Goal: Find specific page/section: Find specific page/section

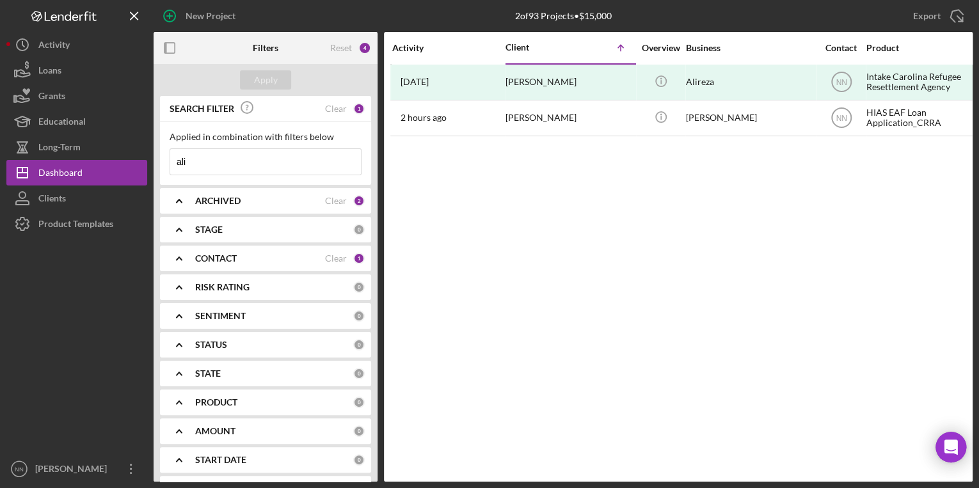
drag, startPoint x: 215, startPoint y: 159, endPoint x: 164, endPoint y: 152, distance: 51.7
click at [164, 152] on div "Applied in combination with filters below ali Icon/Menu Close" at bounding box center [265, 153] width 211 height 63
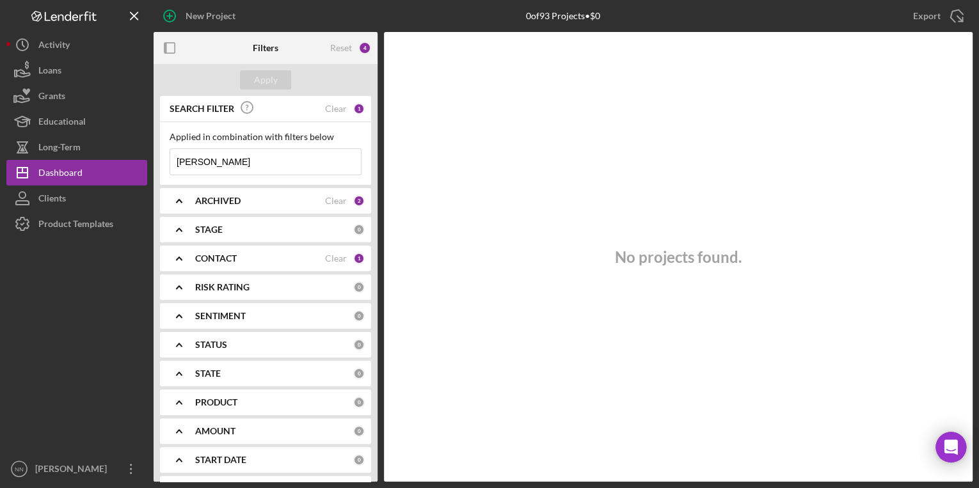
drag, startPoint x: 230, startPoint y: 166, endPoint x: 161, endPoint y: 157, distance: 69.1
click at [161, 157] on div "Applied in combination with filters below [PERSON_NAME] Icon/Menu Close" at bounding box center [265, 153] width 211 height 63
type input "[PERSON_NAME]"
click at [106, 200] on button "Clients" at bounding box center [76, 199] width 141 height 26
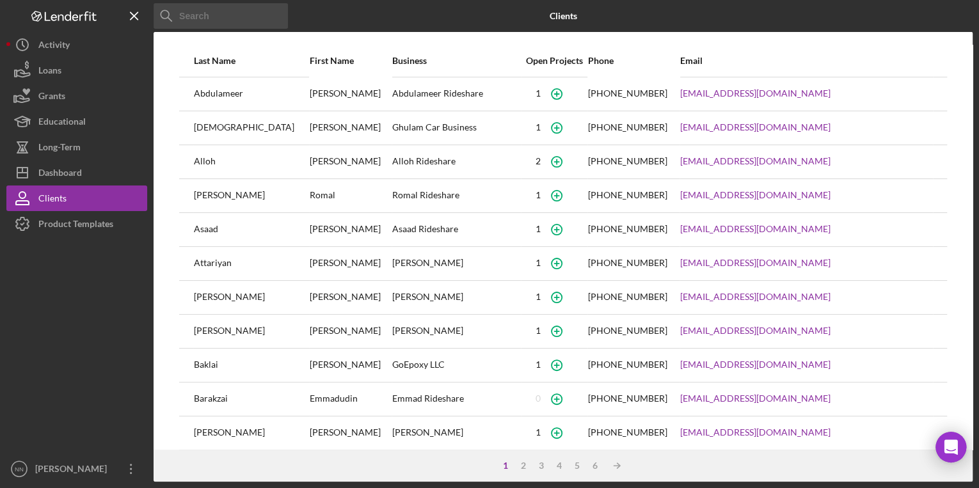
click at [516, 461] on div "2" at bounding box center [524, 466] width 18 height 10
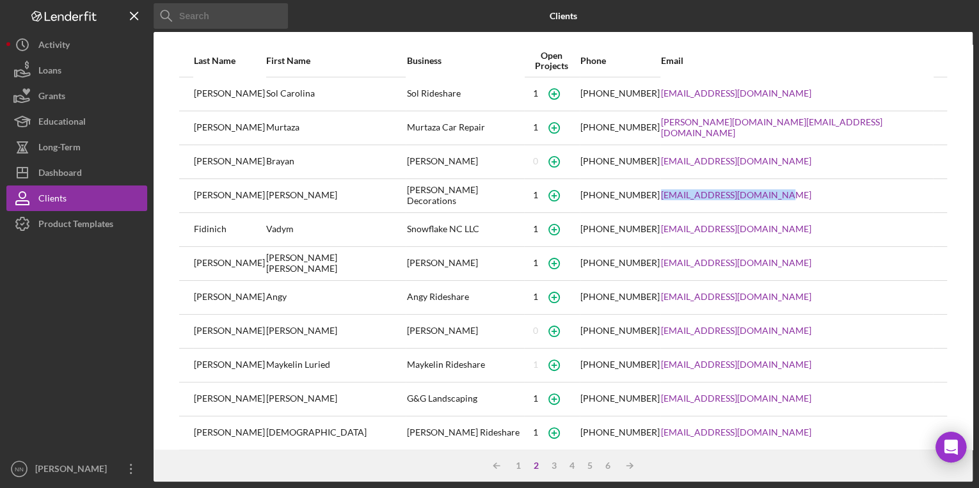
drag, startPoint x: 822, startPoint y: 191, endPoint x: 705, endPoint y: 193, distance: 117.8
click at [705, 193] on td "ddiazpalacios24@gmail.com" at bounding box center [796, 196] width 273 height 34
copy link "ddiazpalacios24@gmail.com"
click at [549, 467] on div "3" at bounding box center [554, 466] width 18 height 10
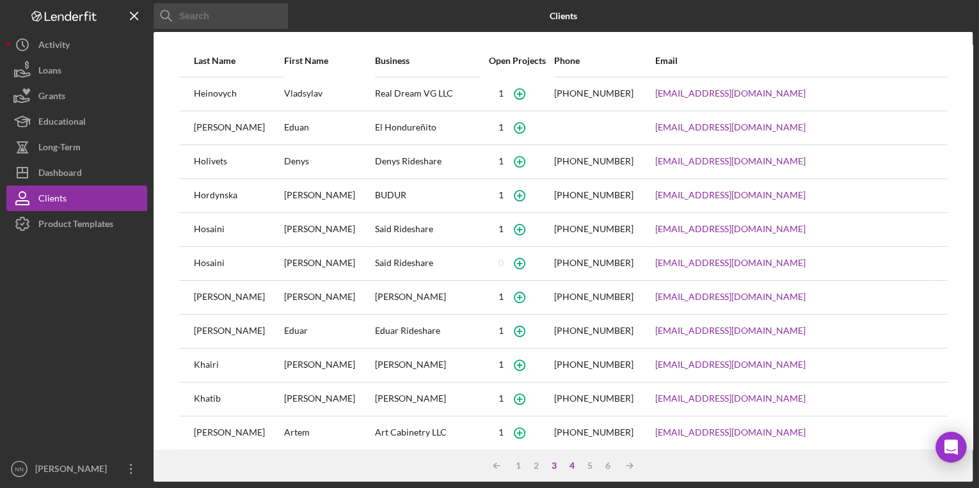
click at [569, 467] on div "4" at bounding box center [572, 466] width 18 height 10
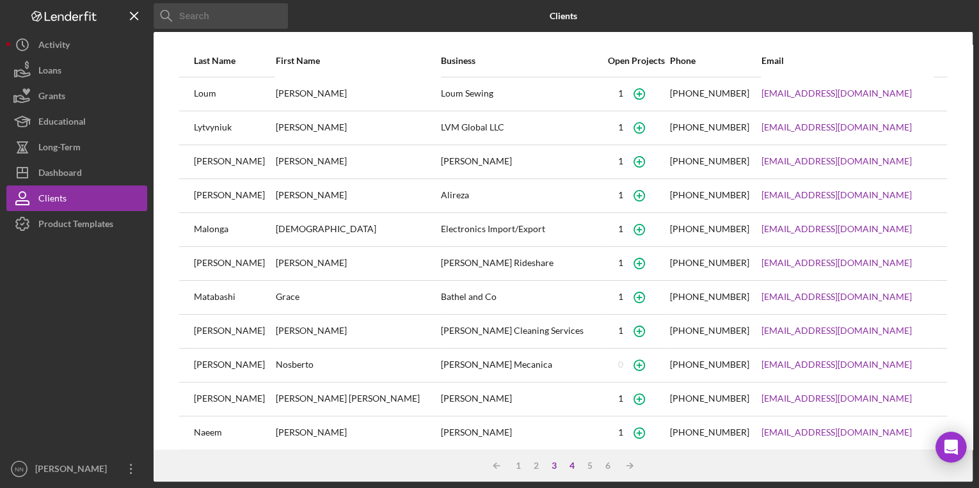
click at [555, 462] on div "3" at bounding box center [554, 466] width 18 height 10
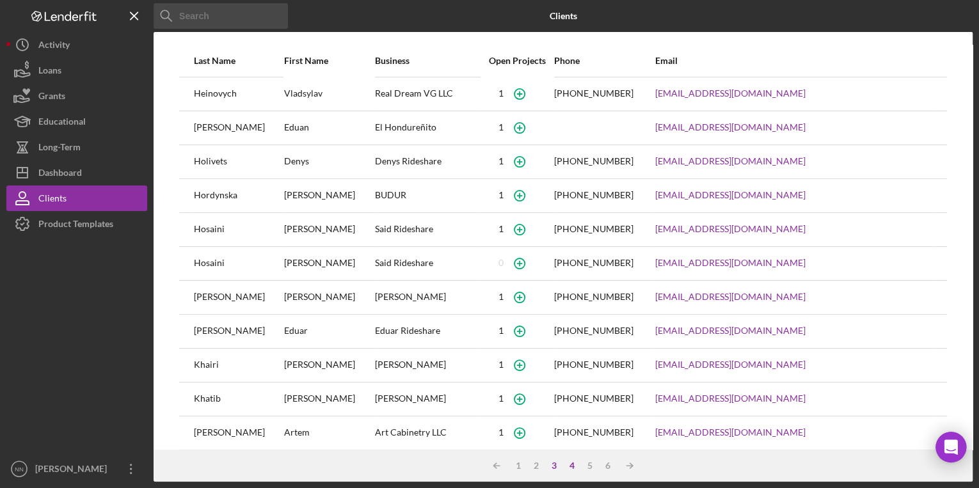
click at [573, 468] on div "4" at bounding box center [572, 466] width 18 height 10
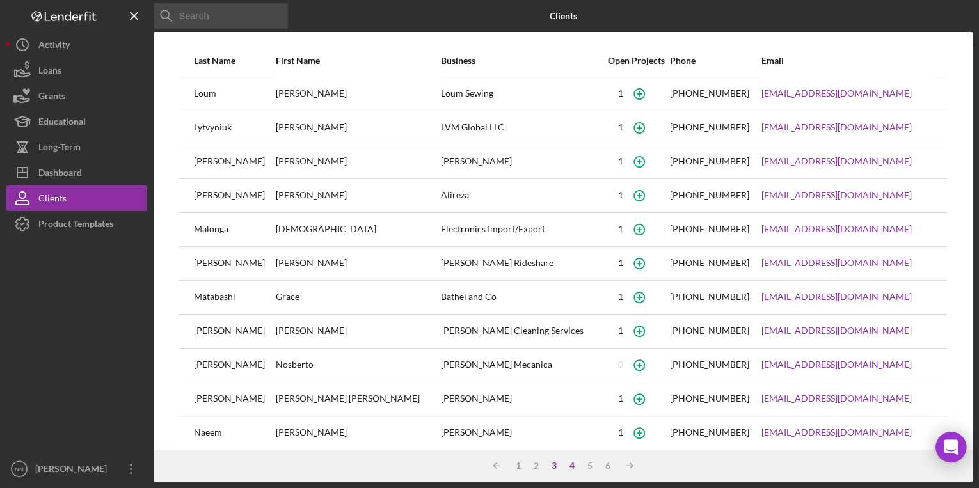
click at [557, 464] on div "3" at bounding box center [554, 466] width 18 height 10
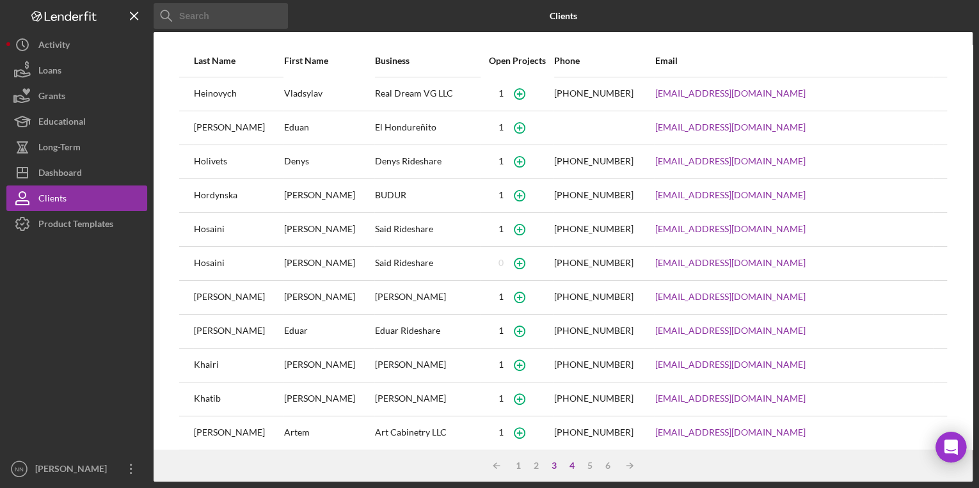
click at [567, 467] on div "4" at bounding box center [572, 466] width 18 height 10
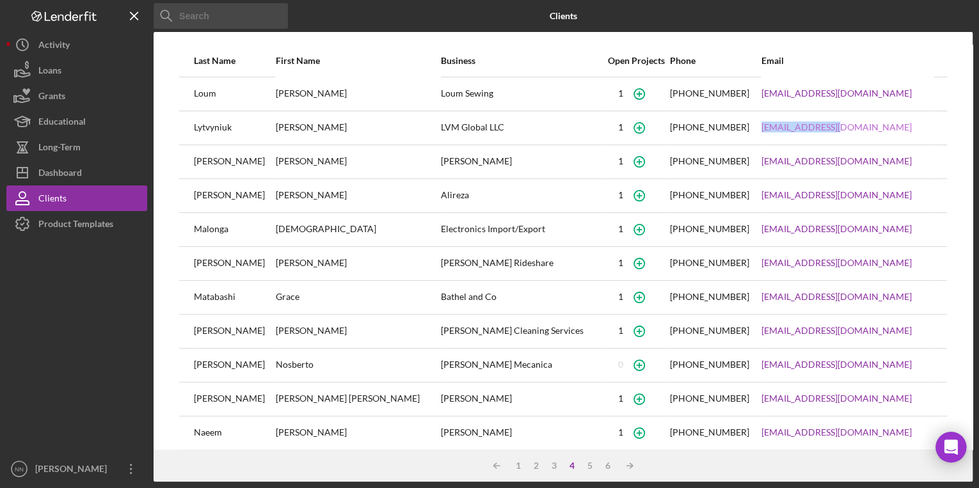
drag, startPoint x: 845, startPoint y: 123, endPoint x: 740, endPoint y: 125, distance: 105.6
click at [728, 125] on tr "Lytvyniuk Volodymyr LVM Global LLC 1 (704) 299-5977 lvm911@gmail.com" at bounding box center [563, 128] width 768 height 34
copy tr "lvm911@gmail.com"
drag, startPoint x: 253, startPoint y: 127, endPoint x: 190, endPoint y: 126, distance: 63.4
click at [190, 126] on tr "Lytvyniuk Volodymyr LVM Global LLC 1 (704) 299-5977 lvm911@gmail.com" at bounding box center [563, 128] width 768 height 34
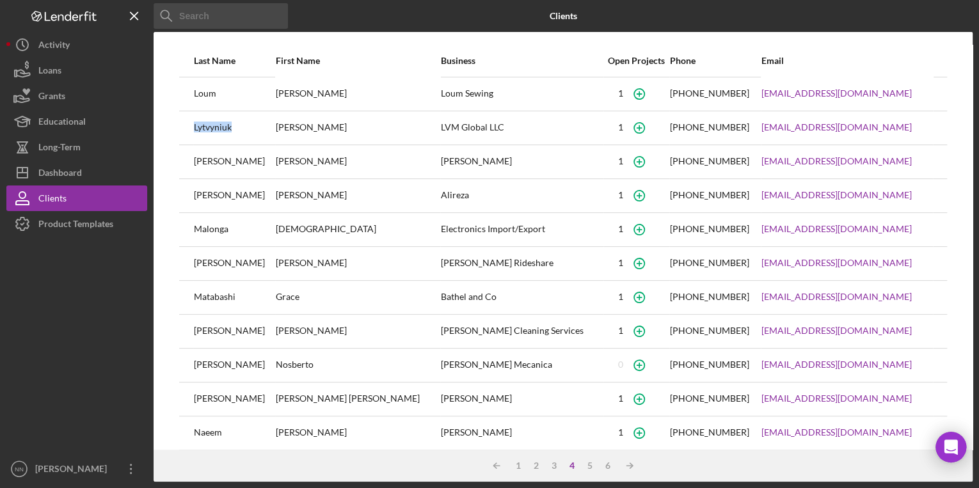
copy tr "Lytvyniuk"
